Goal: Use online tool/utility: Use online tool/utility

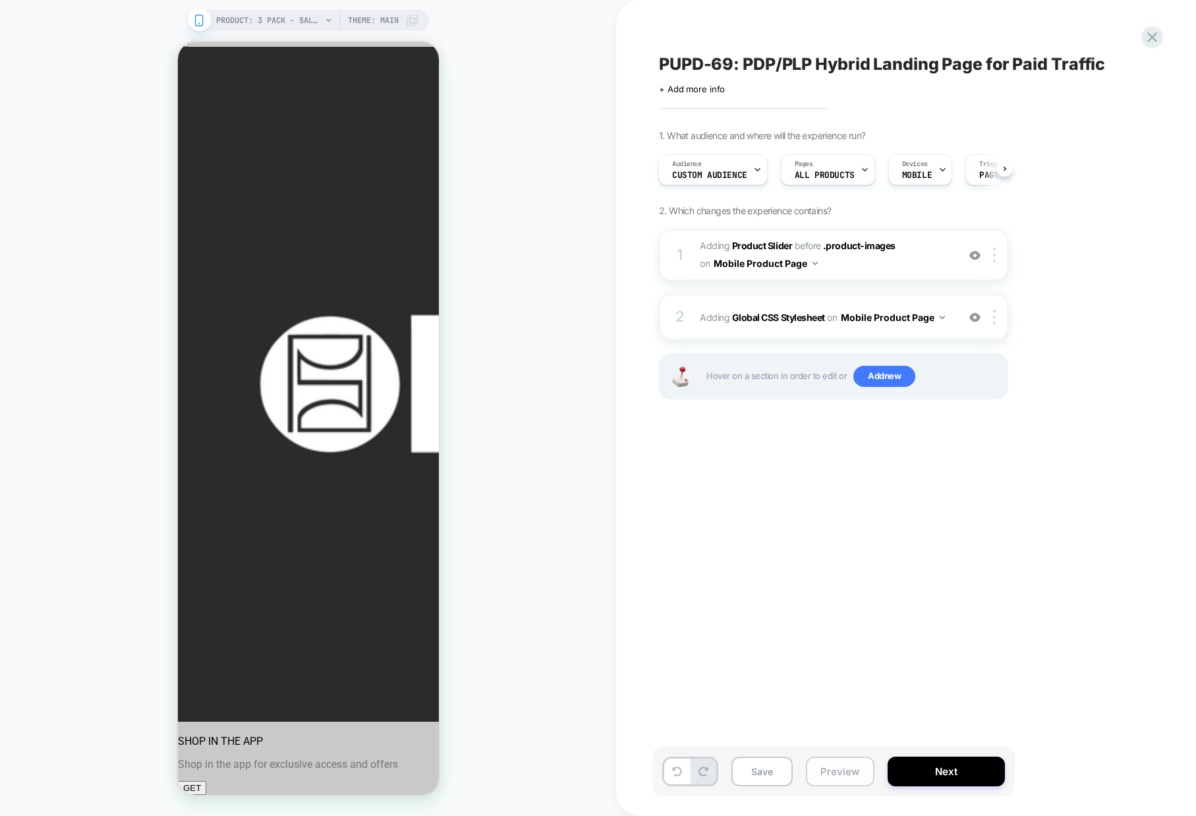
click at [853, 781] on button "Preview" at bounding box center [840, 772] width 69 height 30
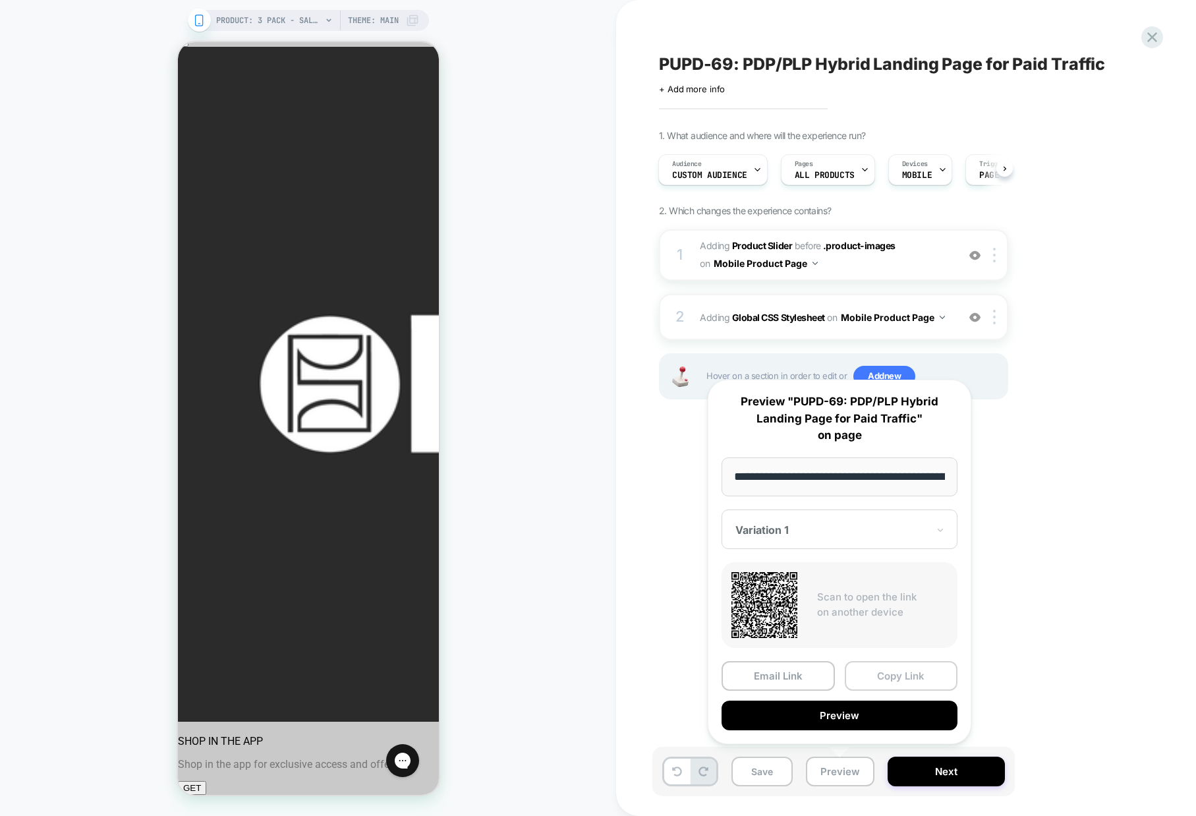
click at [904, 676] on button "Copy Link" at bounding box center [901, 676] width 113 height 30
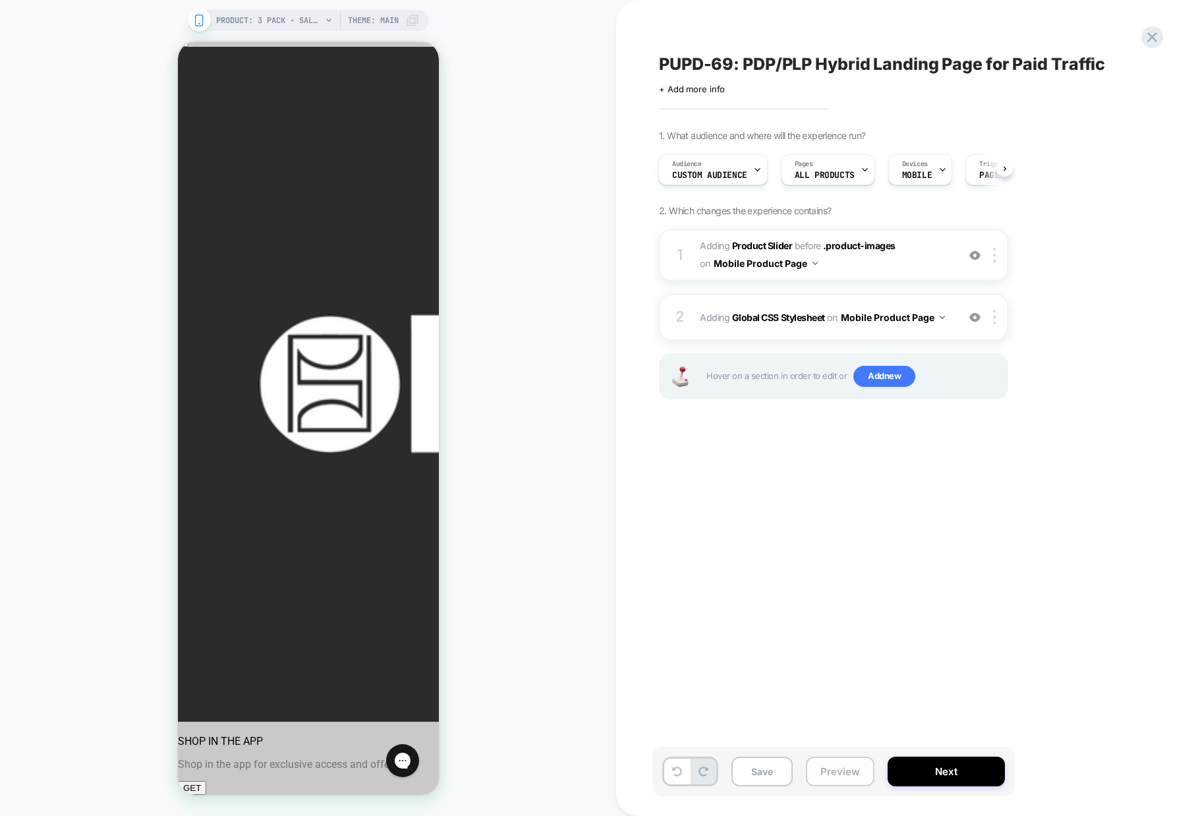
click at [836, 773] on button "Preview" at bounding box center [840, 772] width 69 height 30
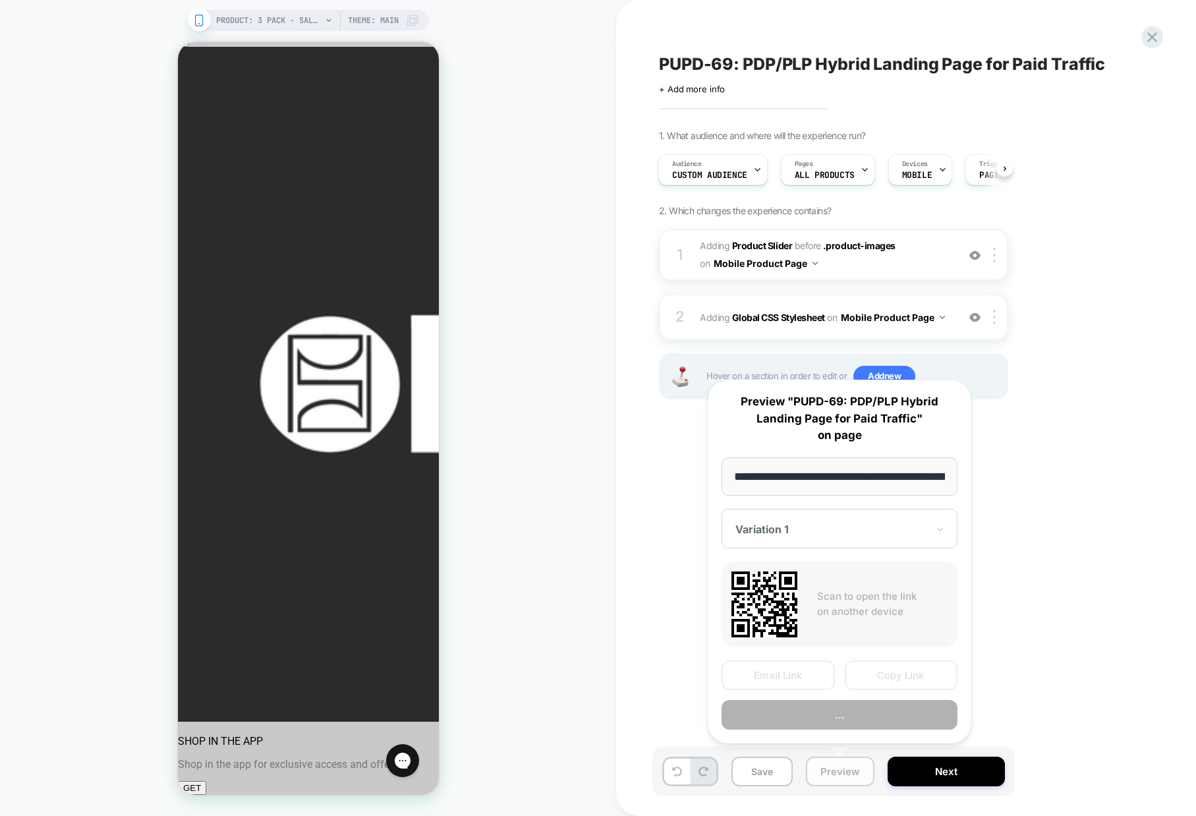
scroll to position [0, 156]
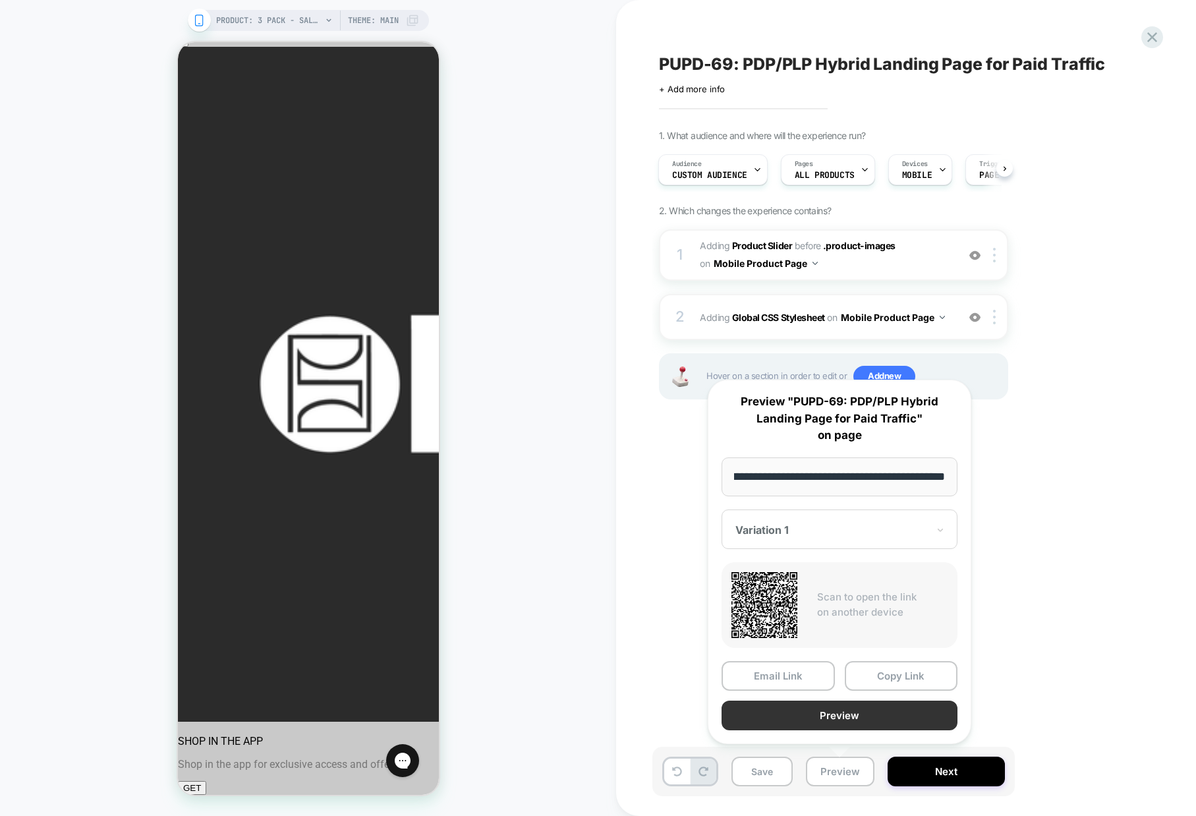
click at [837, 715] on button "Preview" at bounding box center [840, 716] width 236 height 30
